Goal: Download file/media

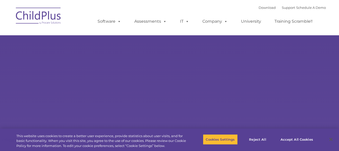
select select "MEDIUM"
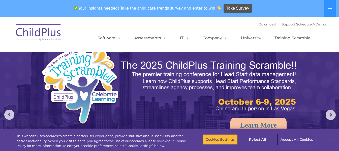
click at [294, 141] on button "Accept All Cookies" at bounding box center [297, 139] width 38 height 11
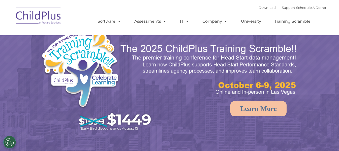
select select "MEDIUM"
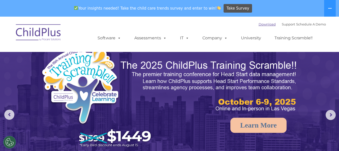
click at [259, 24] on link "Download" at bounding box center [267, 24] width 17 height 4
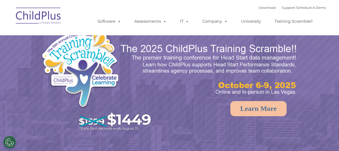
select select "MEDIUM"
